Goal: Task Accomplishment & Management: Manage account settings

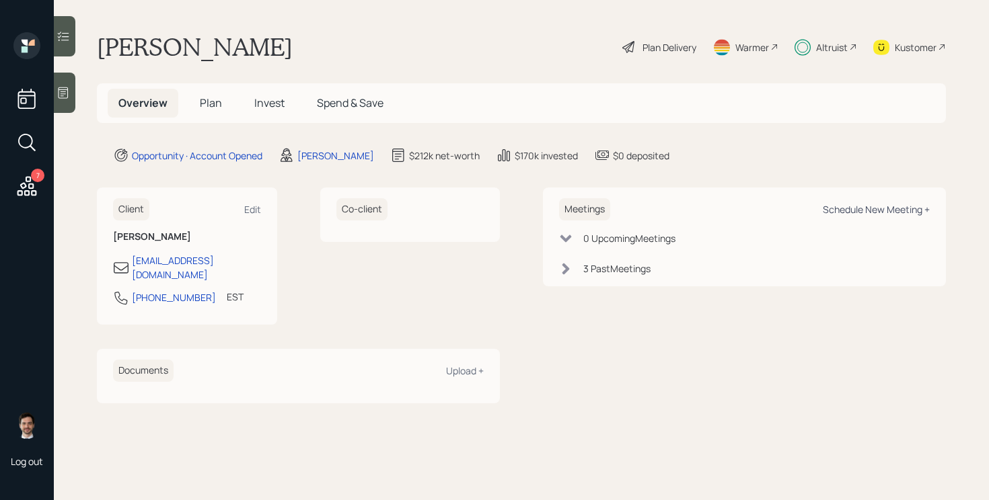
click at [852, 208] on div "Schedule New Meeting +" at bounding box center [876, 209] width 107 height 13
select select "ef6b64e1-8f62-4a74-b865-a7df4b35b836"
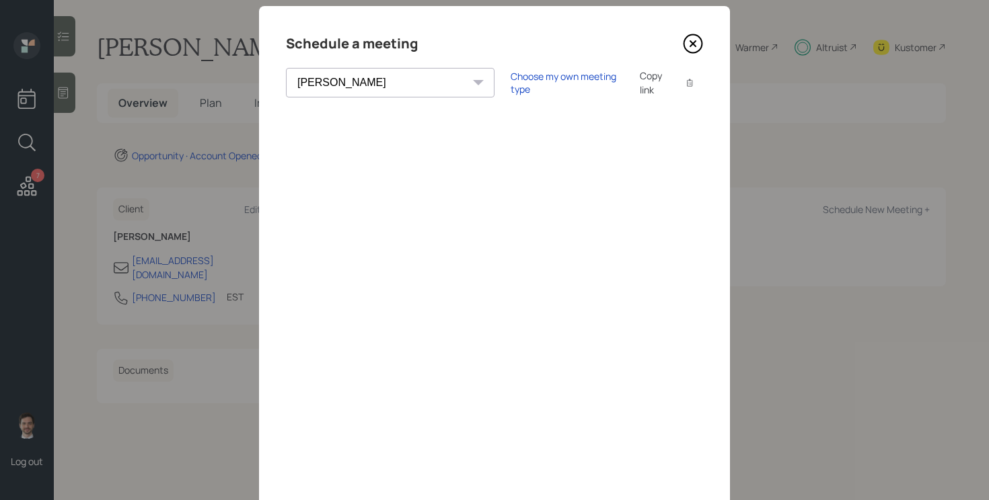
scroll to position [30, 0]
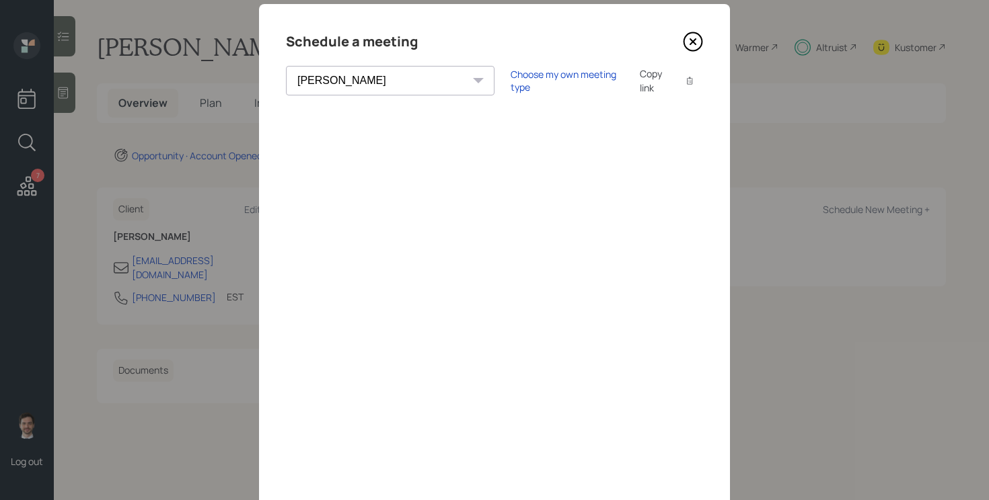
click at [700, 42] on icon at bounding box center [693, 42] width 20 height 20
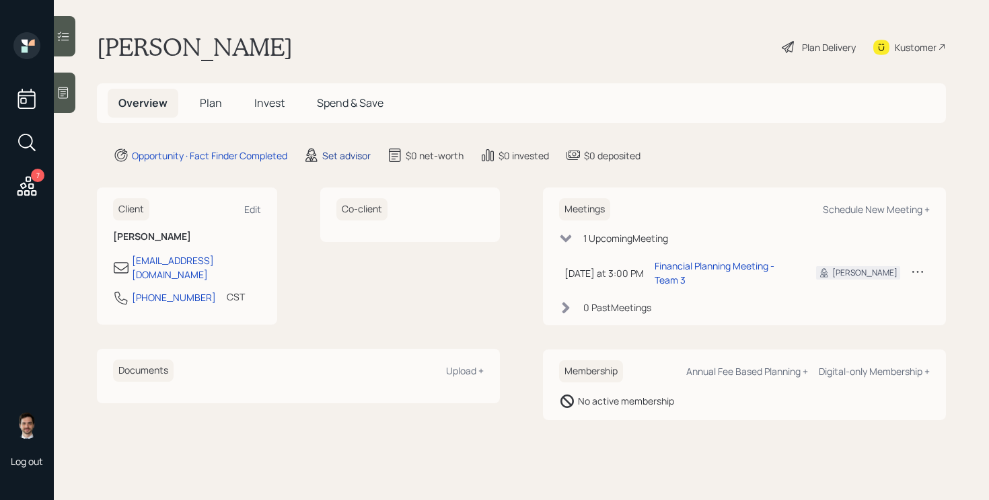
click at [356, 159] on div "Set advisor" at bounding box center [346, 156] width 48 height 14
